Goal: Information Seeking & Learning: Learn about a topic

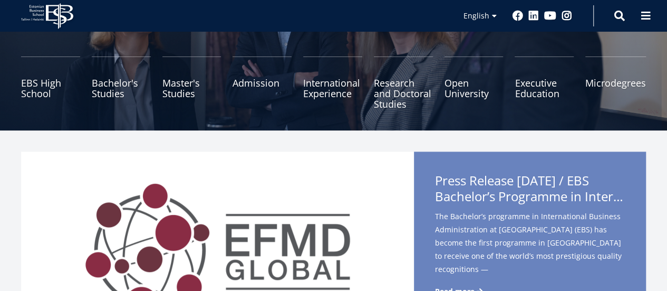
scroll to position [158, 0]
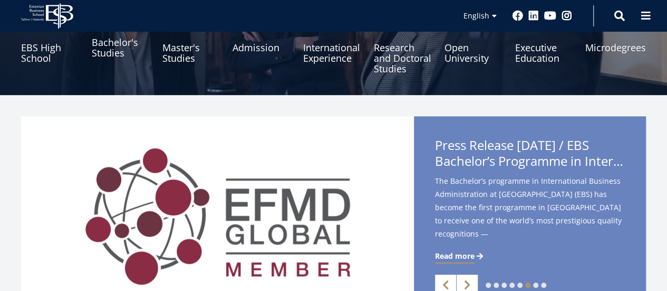
click at [111, 47] on link "Bachelor's Studies" at bounding box center [121, 47] width 59 height 53
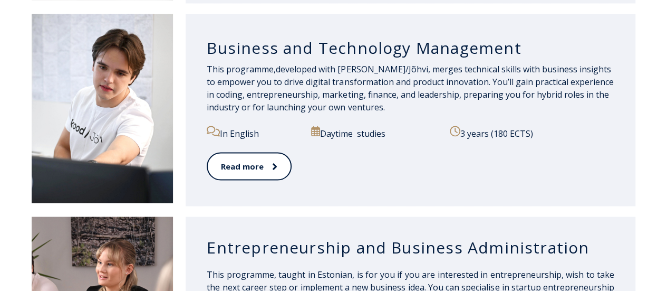
scroll to position [948, 0]
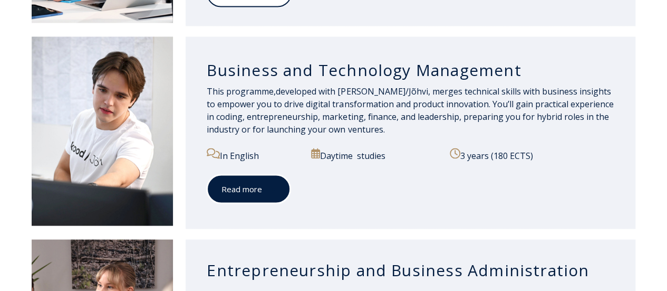
click at [253, 177] on link "Read more" at bounding box center [249, 188] width 84 height 29
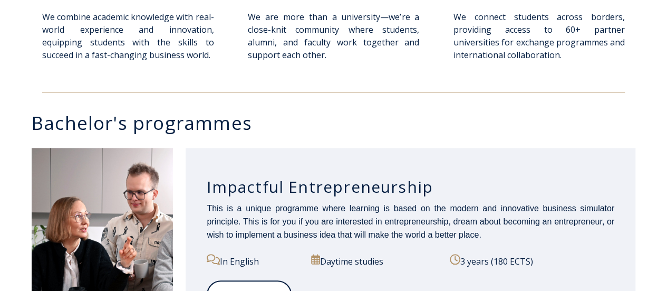
scroll to position [485, 0]
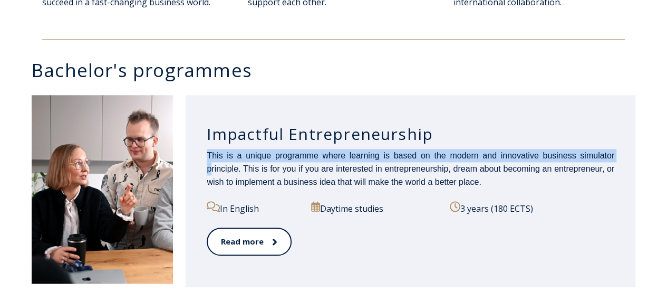
drag, startPoint x: 389, startPoint y: 137, endPoint x: 211, endPoint y: 164, distance: 180.3
click at [211, 164] on div "Impactful Entrepreneurship This is a unique programme where learning is based o…" at bounding box center [411, 191] width 450 height 192
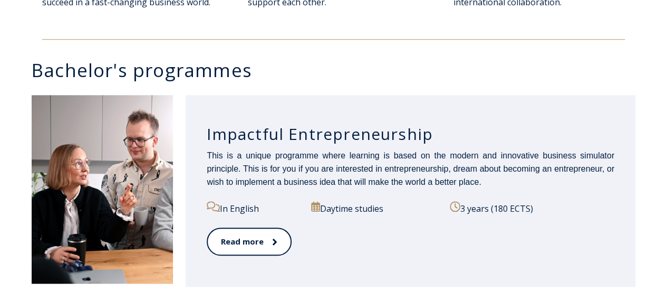
click at [232, 102] on div "Impactful Entrepreneurship This is a unique programme where learning is based o…" at bounding box center [411, 191] width 450 height 192
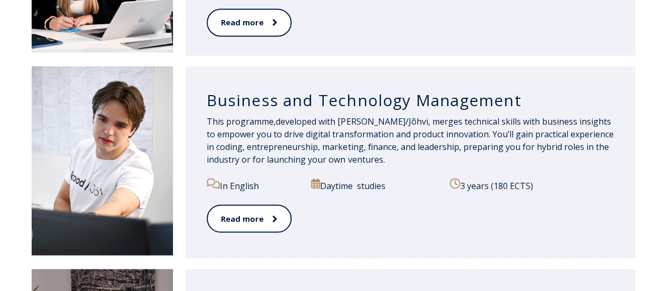
scroll to position [896, 0]
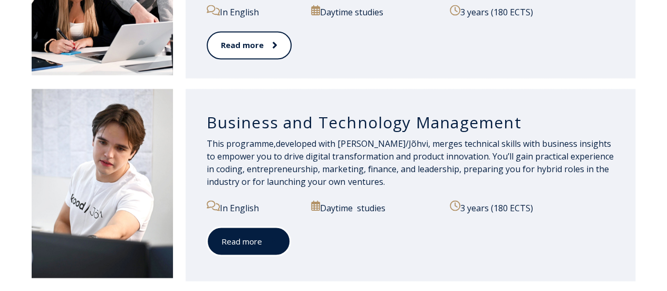
click at [267, 236] on span at bounding box center [269, 241] width 14 height 11
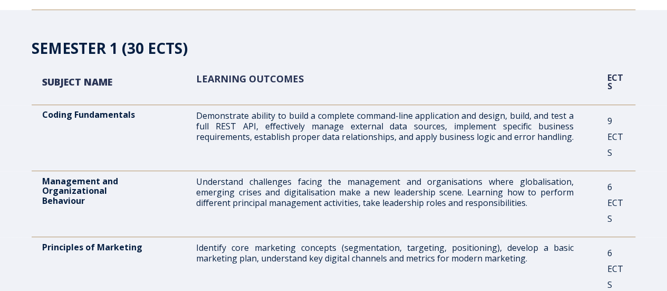
scroll to position [280, 0]
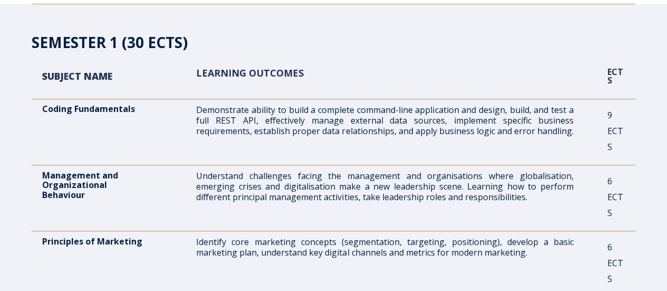
click at [252, 238] on span "Identify core marketing concepts (segmentation, targeting, positioning), develo…" at bounding box center [384, 247] width 377 height 22
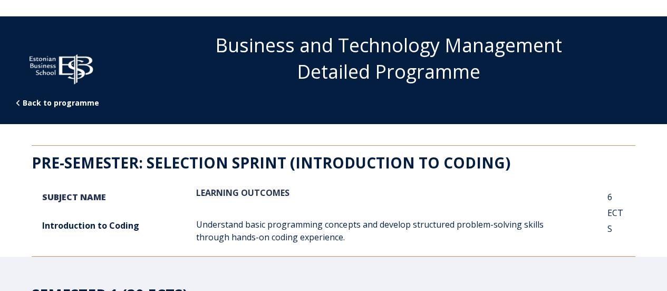
scroll to position [0, 0]
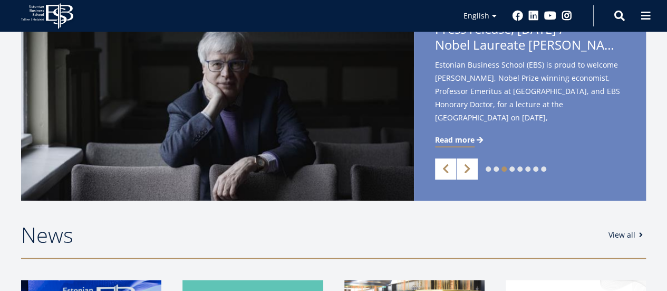
scroll to position [256, 0]
